Goal: Register for event/course

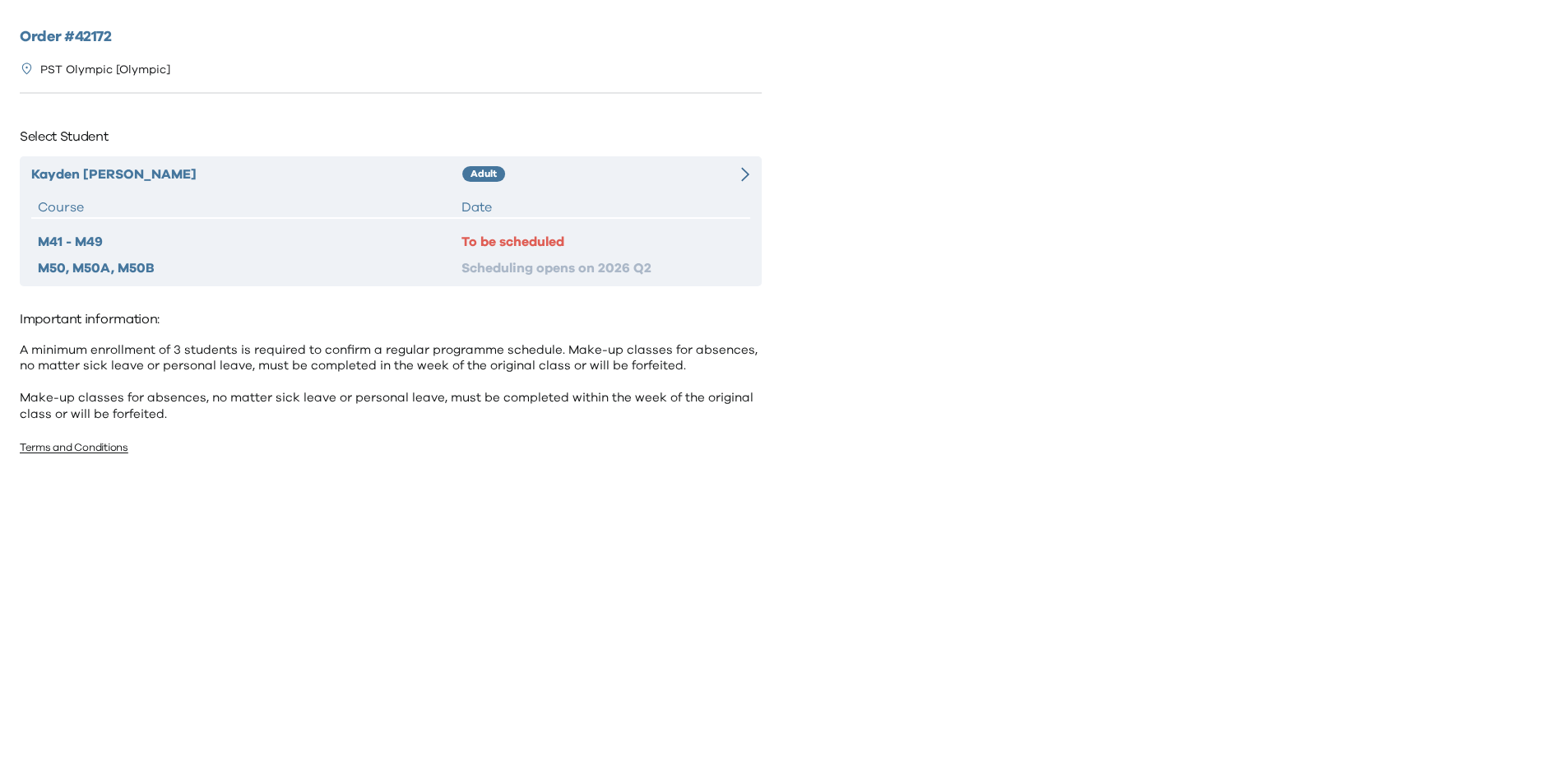
click at [608, 197] on div "Date" at bounding box center [602, 207] width 283 height 20
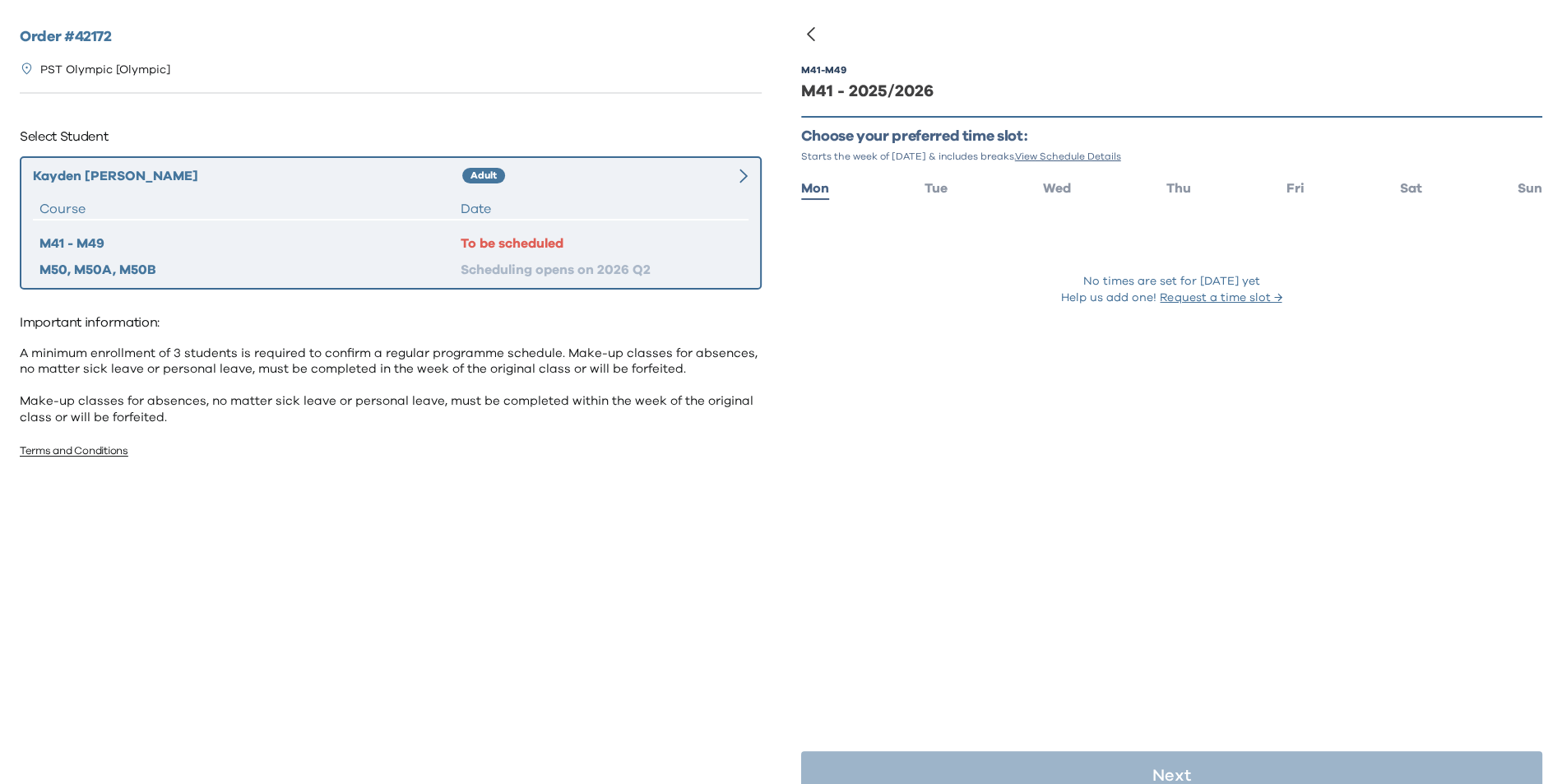
click at [931, 204] on div "M41 - M49 M41 - 2025/2026 Choose your preferred time slot: Starts the week of S…" at bounding box center [1172, 205] width 742 height 332
click at [935, 188] on span "Tue" at bounding box center [937, 189] width 23 height 13
click at [1064, 190] on span "Wed" at bounding box center [1056, 189] width 28 height 13
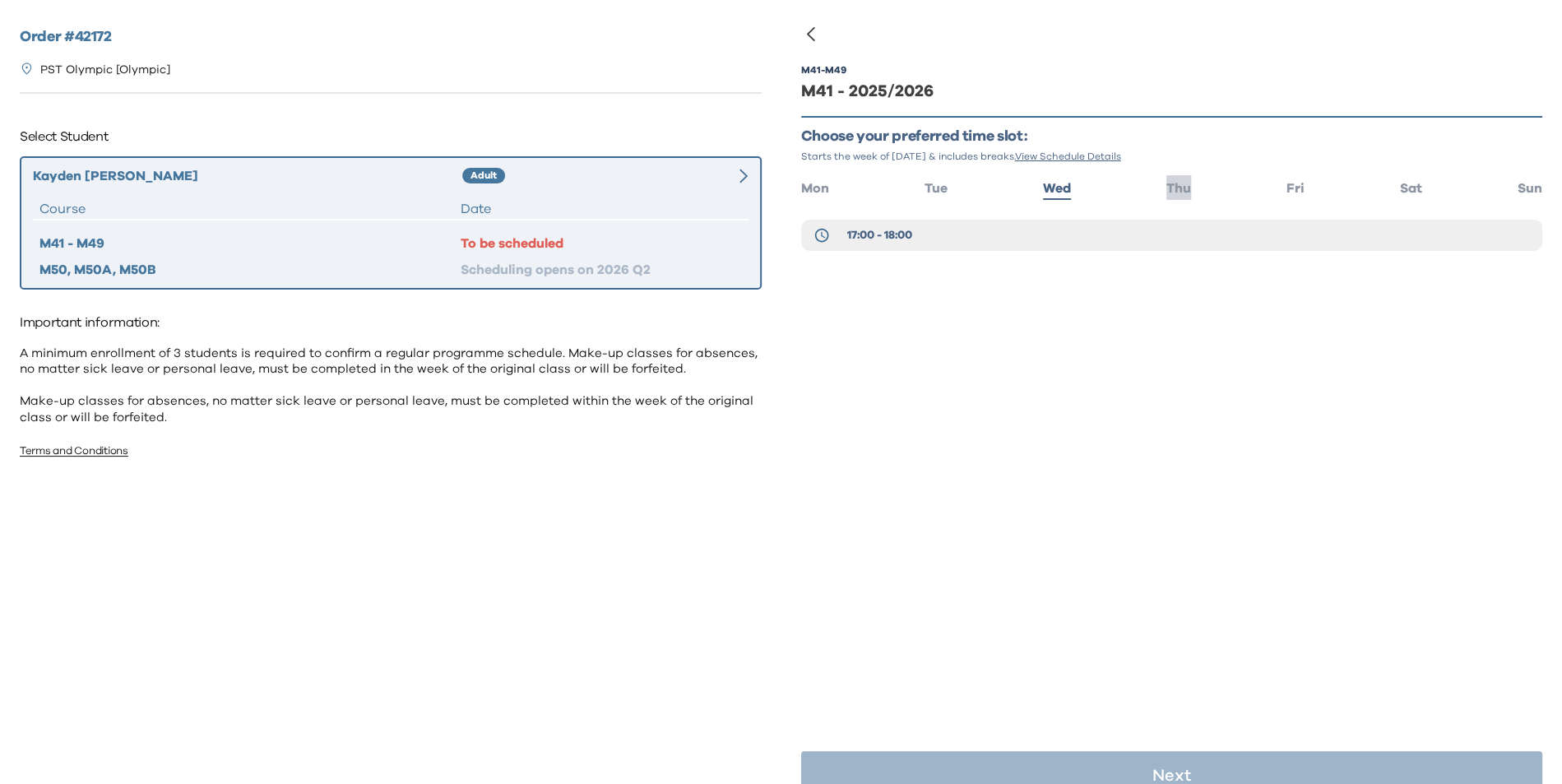
click at [1170, 190] on span "Thu" at bounding box center [1179, 189] width 25 height 13
click at [1287, 190] on span "Fri" at bounding box center [1296, 189] width 18 height 13
click at [1423, 190] on ul "Mon Tue Wed Thu Fri Sat Sun" at bounding box center [1172, 187] width 742 height 24
click at [1414, 190] on ul "Mon Tue Wed Thu Fri Sat Sun" at bounding box center [1172, 187] width 742 height 24
click at [1400, 190] on span "Sat" at bounding box center [1411, 189] width 22 height 13
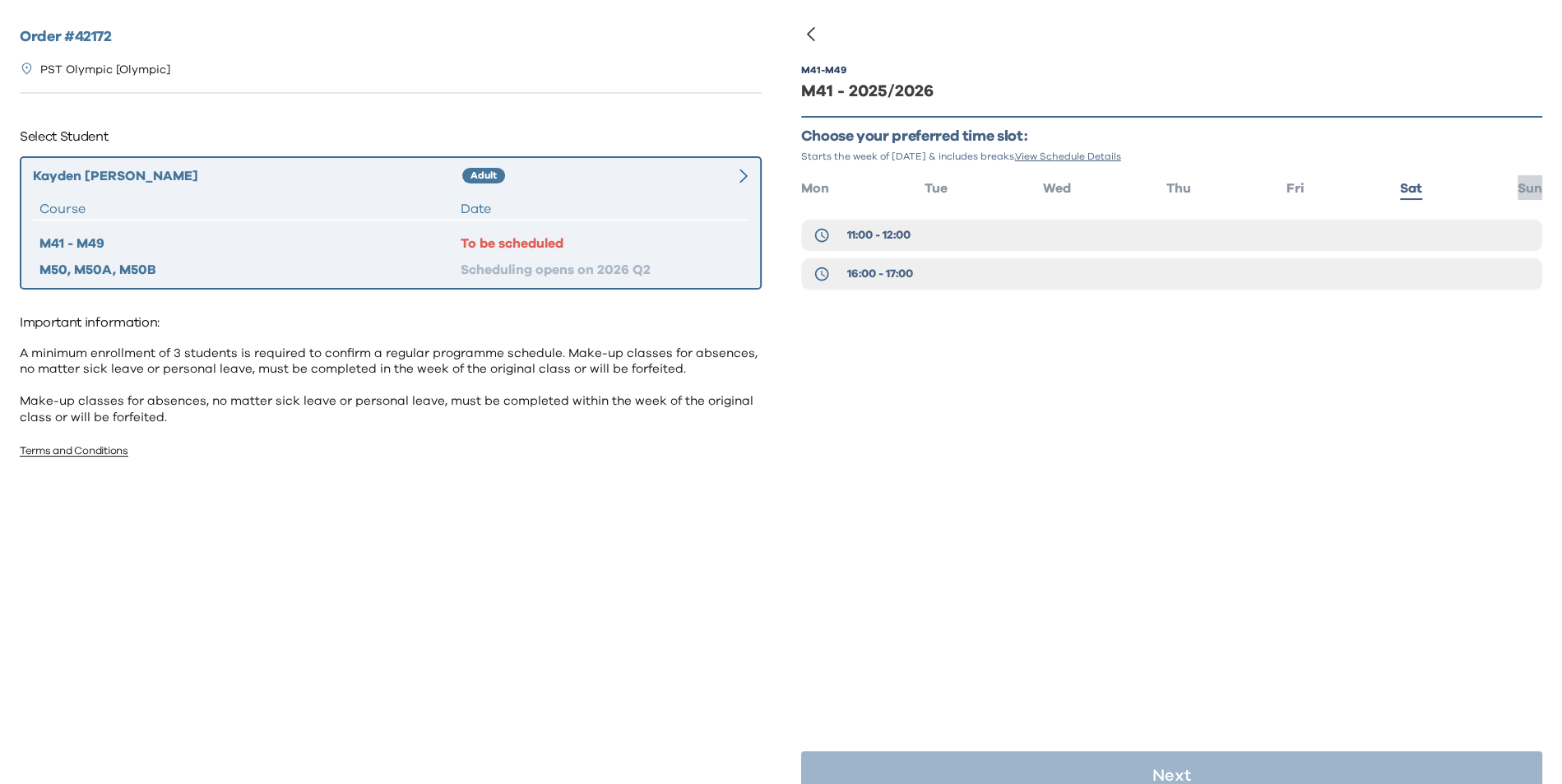
click at [1521, 196] on li "Sun" at bounding box center [1530, 187] width 25 height 24
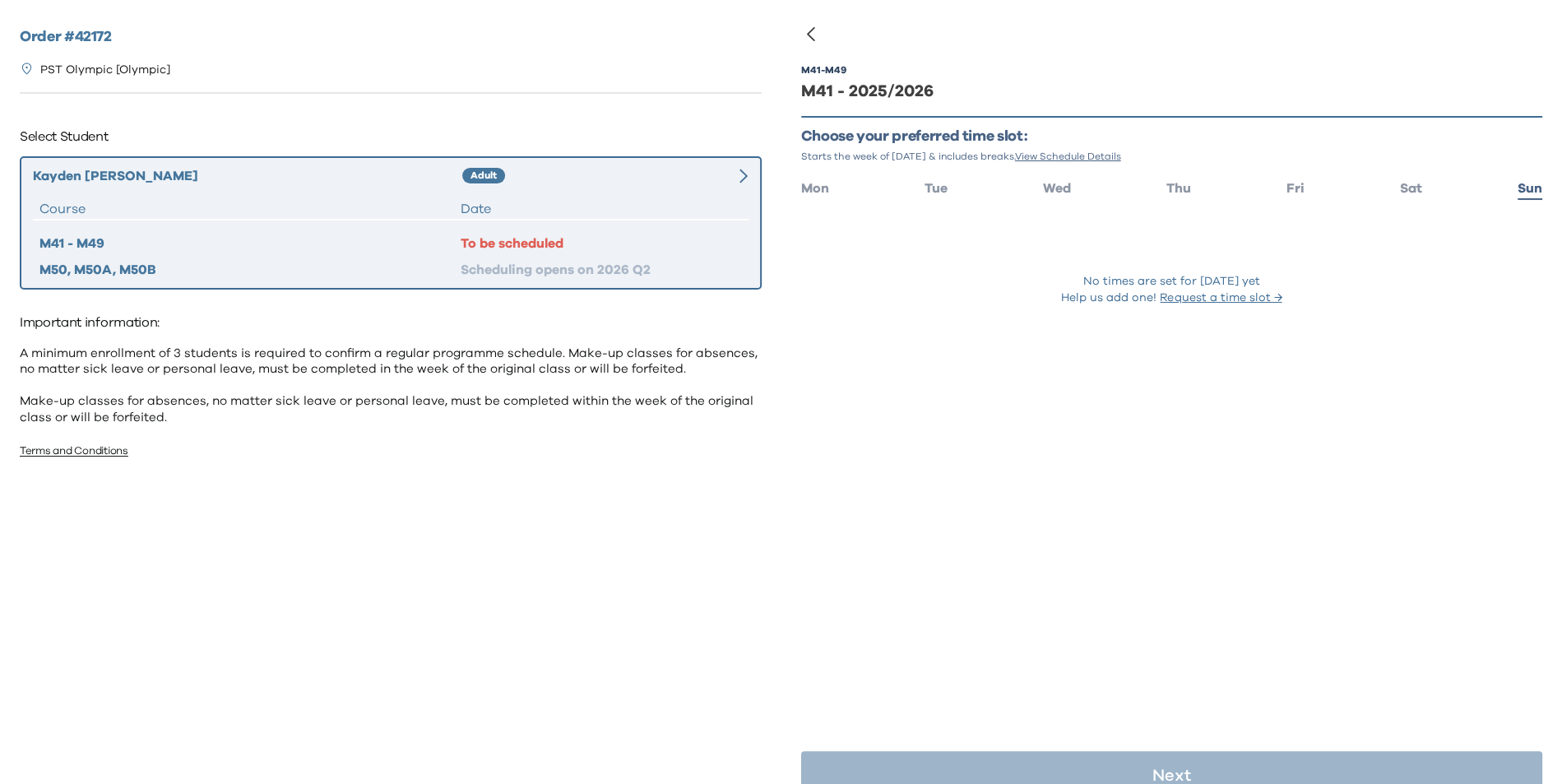
click at [1413, 181] on ul "Mon Tue Wed Thu Fri Sat Sun" at bounding box center [1172, 187] width 742 height 24
click at [1404, 183] on span "Sat" at bounding box center [1411, 189] width 22 height 13
